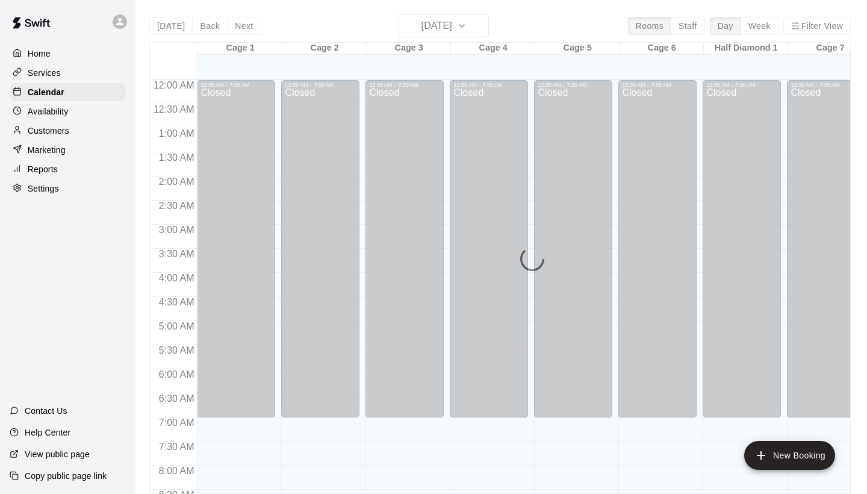
scroll to position [693, 0]
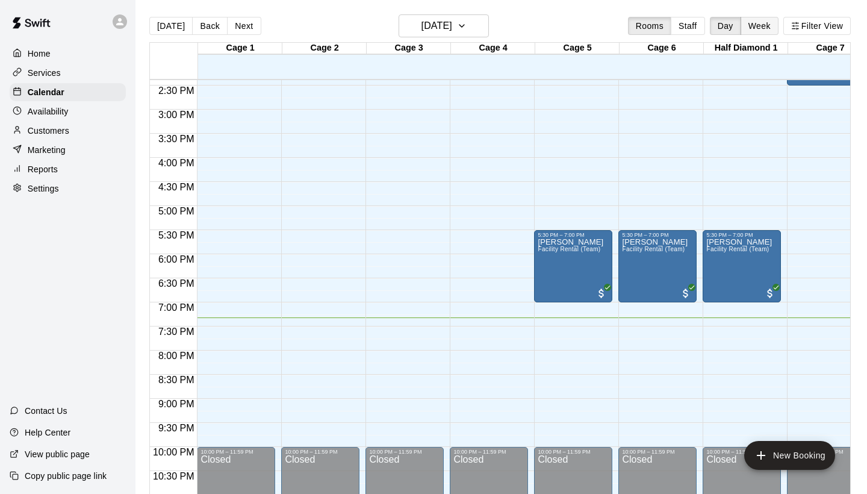
click at [762, 23] on button "Week" at bounding box center [760, 26] width 38 height 18
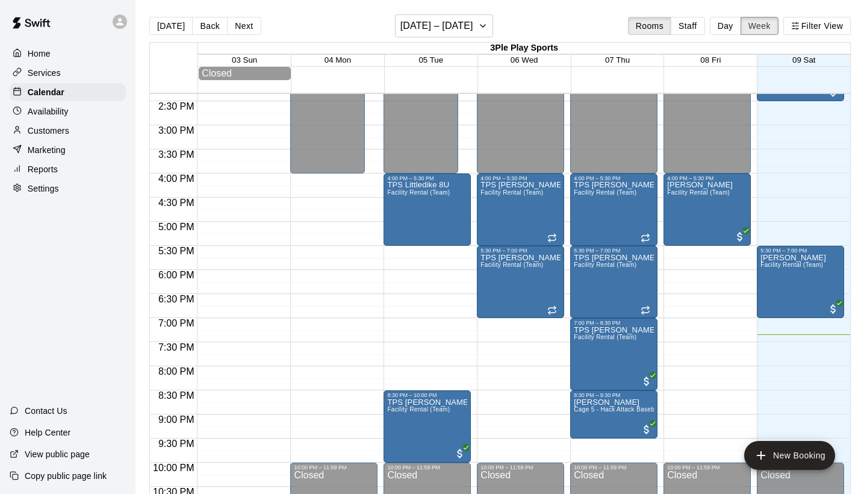
scroll to position [696, 0]
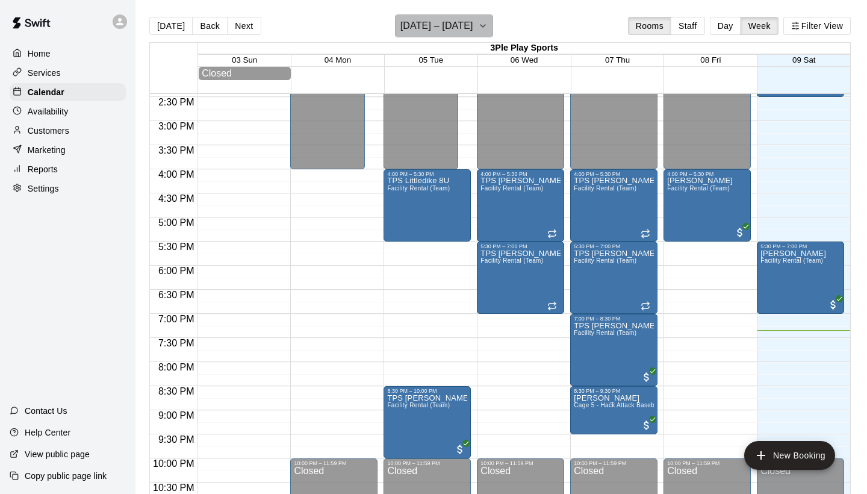
click at [478, 30] on icon "button" at bounding box center [483, 26] width 10 height 14
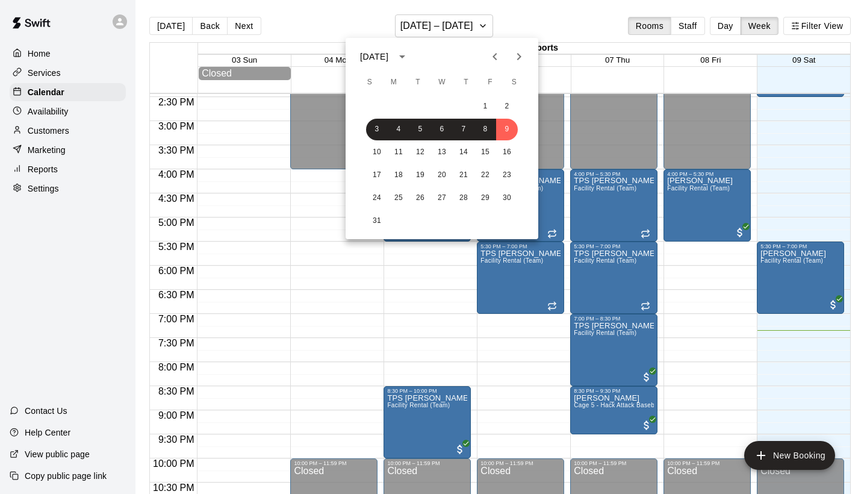
click at [549, 24] on div at bounding box center [433, 247] width 867 height 494
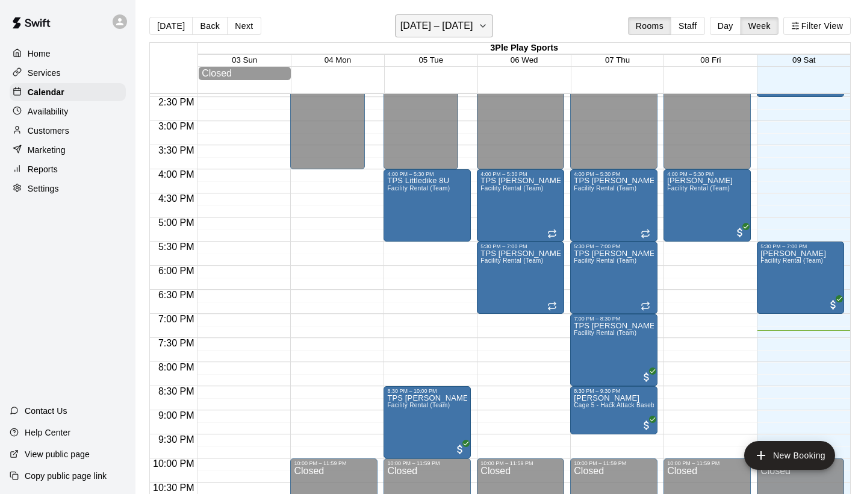
click at [479, 25] on icon "button" at bounding box center [483, 26] width 10 height 14
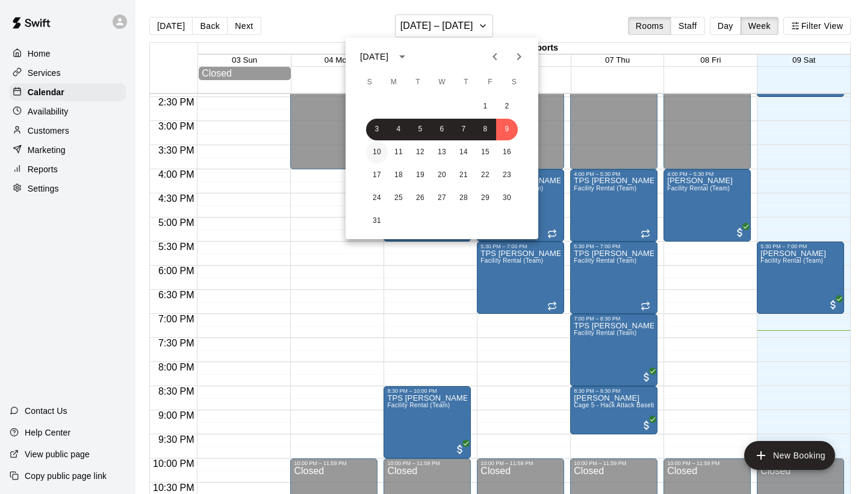
click at [379, 153] on button "10" at bounding box center [377, 153] width 22 height 22
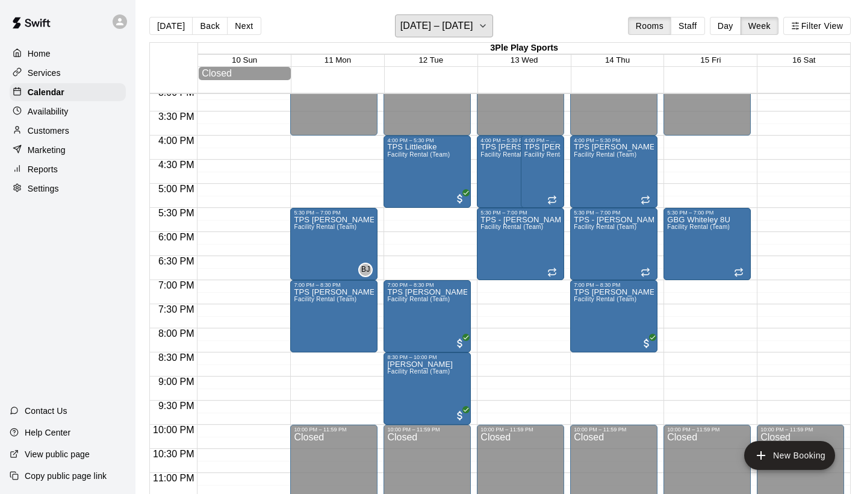
scroll to position [726, 0]
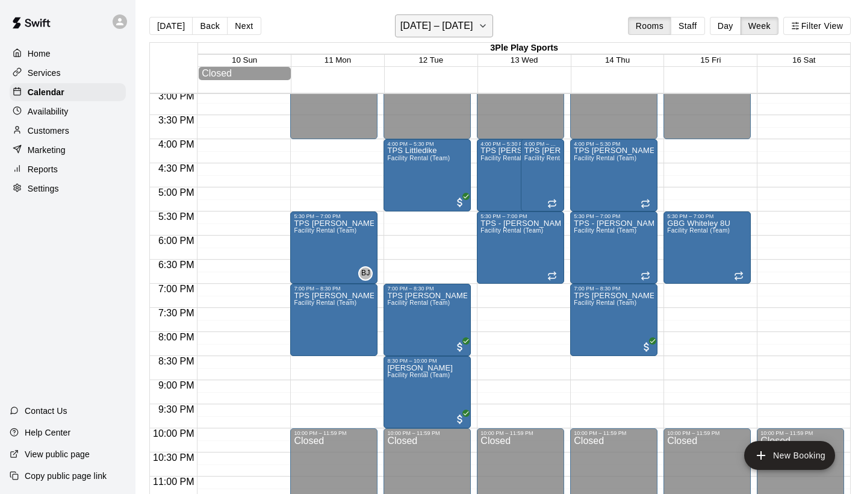
click at [484, 31] on button "[DATE] – [DATE]" at bounding box center [444, 25] width 98 height 23
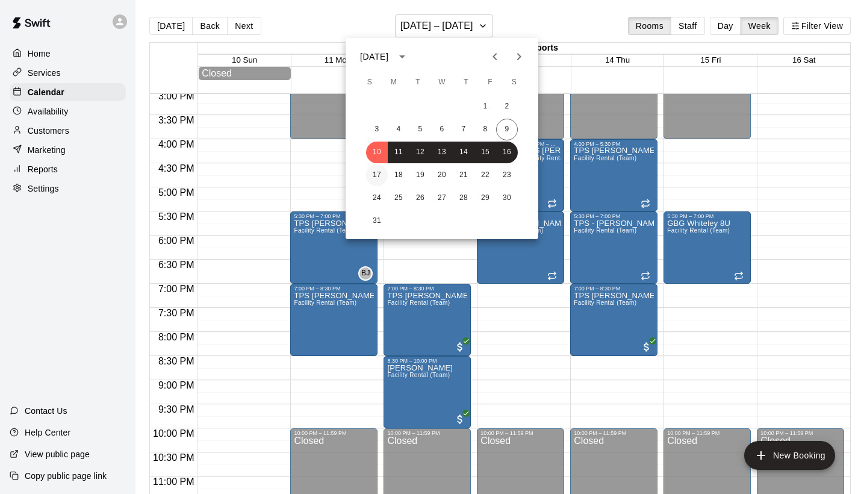
click at [381, 176] on button "17" at bounding box center [377, 175] width 22 height 22
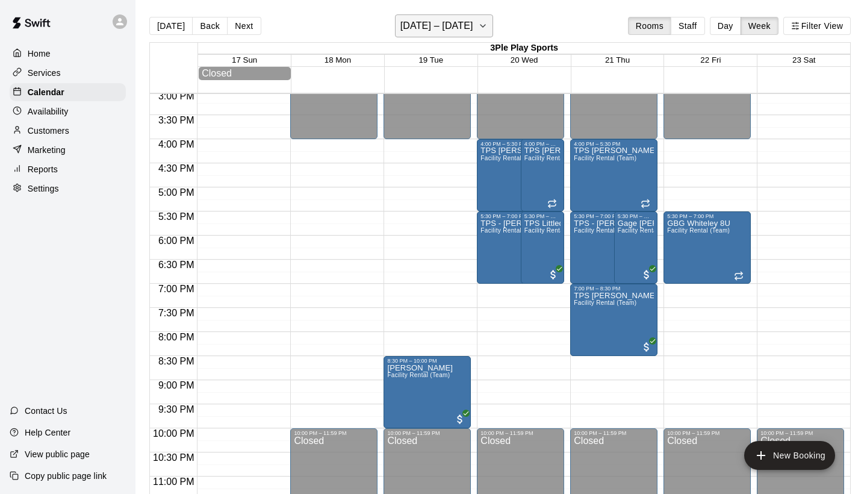
click at [480, 27] on icon "button" at bounding box center [483, 26] width 10 height 14
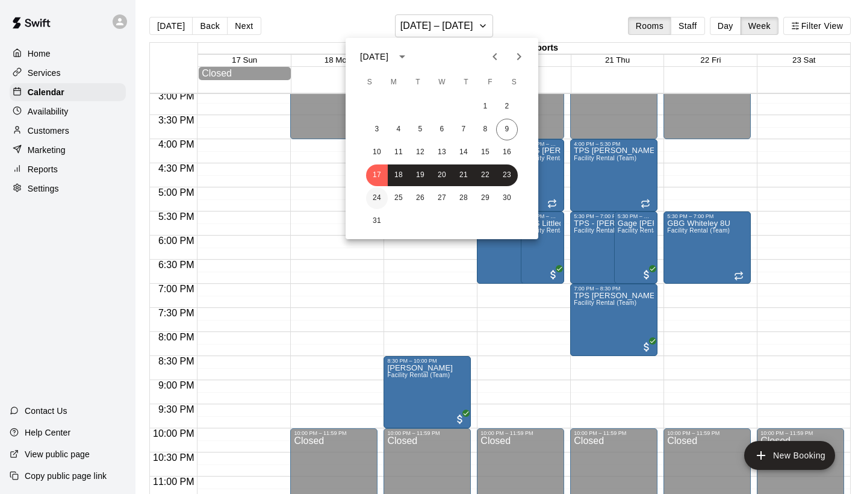
click at [377, 198] on button "24" at bounding box center [377, 198] width 22 height 22
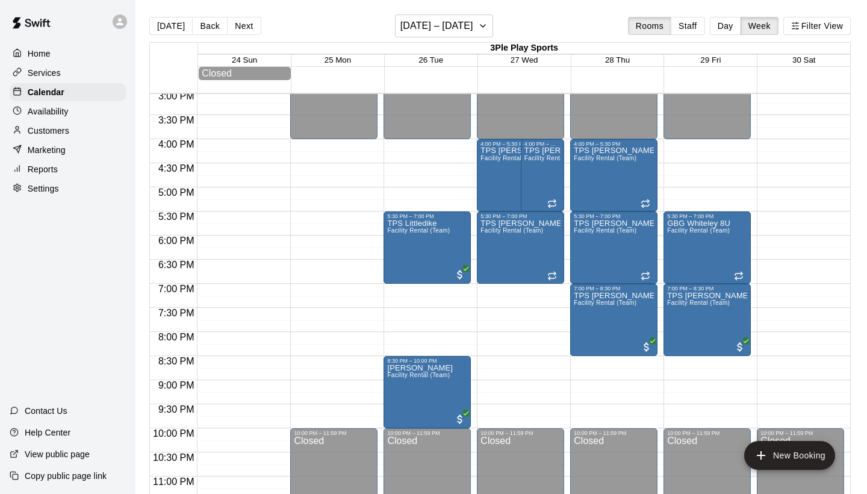
click at [63, 131] on p "Customers" at bounding box center [49, 131] width 42 height 12
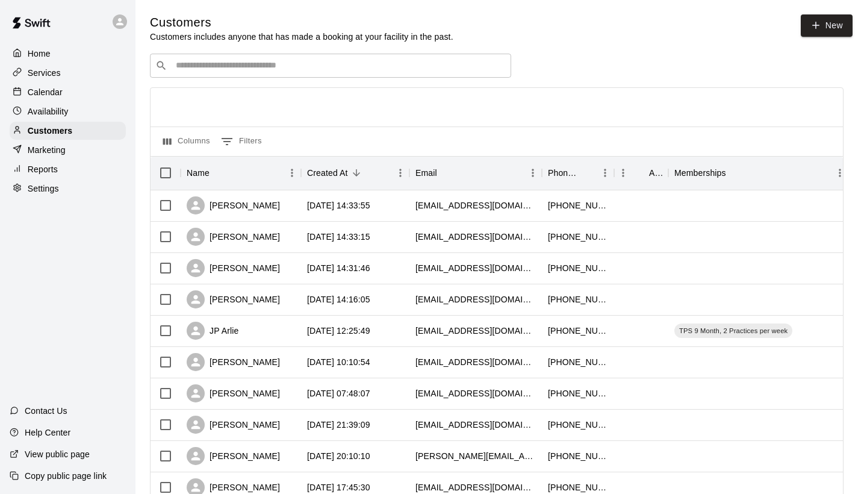
click at [70, 72] on div "Services" at bounding box center [68, 73] width 116 height 18
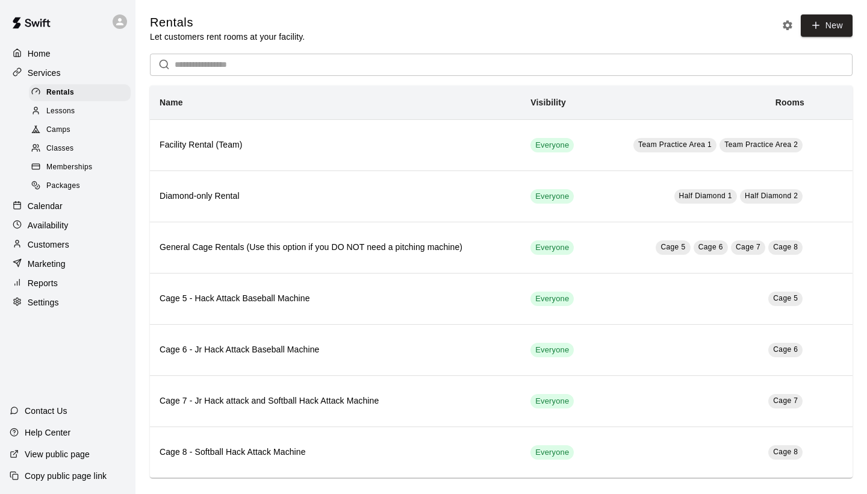
click at [84, 162] on span "Memberships" at bounding box center [69, 167] width 46 height 12
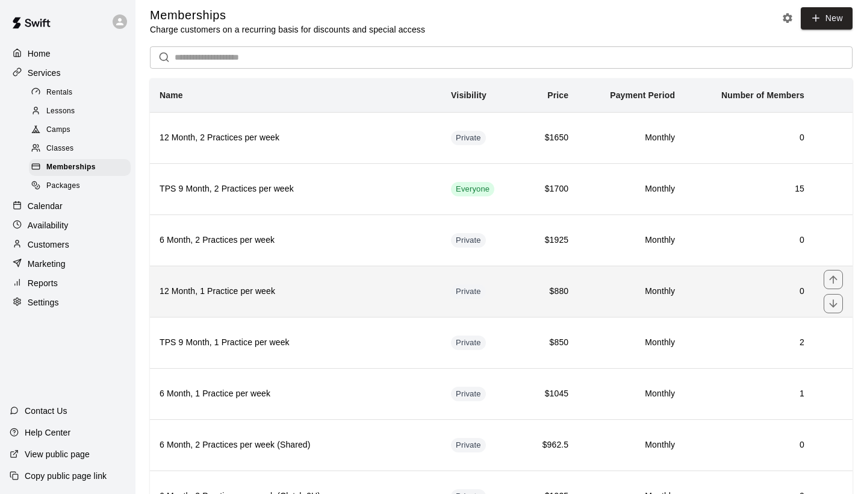
scroll to position [6, 0]
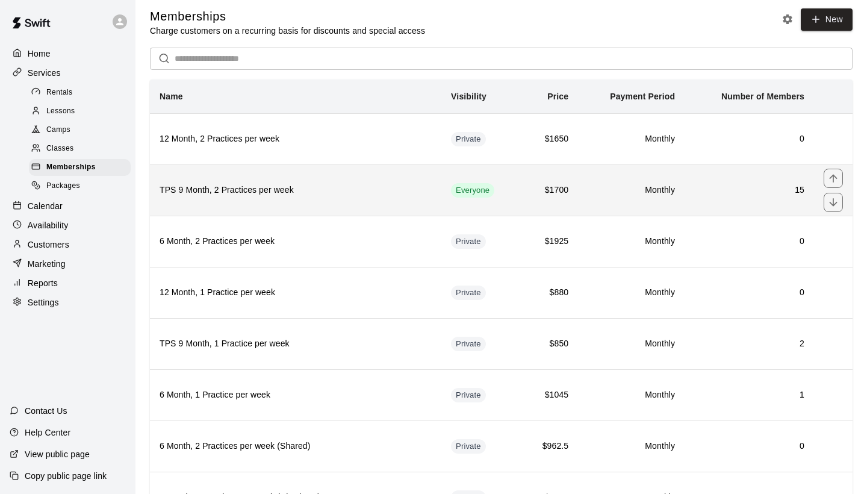
click at [355, 188] on h6 "TPS 9 Month, 2 Practices per week" at bounding box center [296, 190] width 272 height 13
